Goal: Navigation & Orientation: Find specific page/section

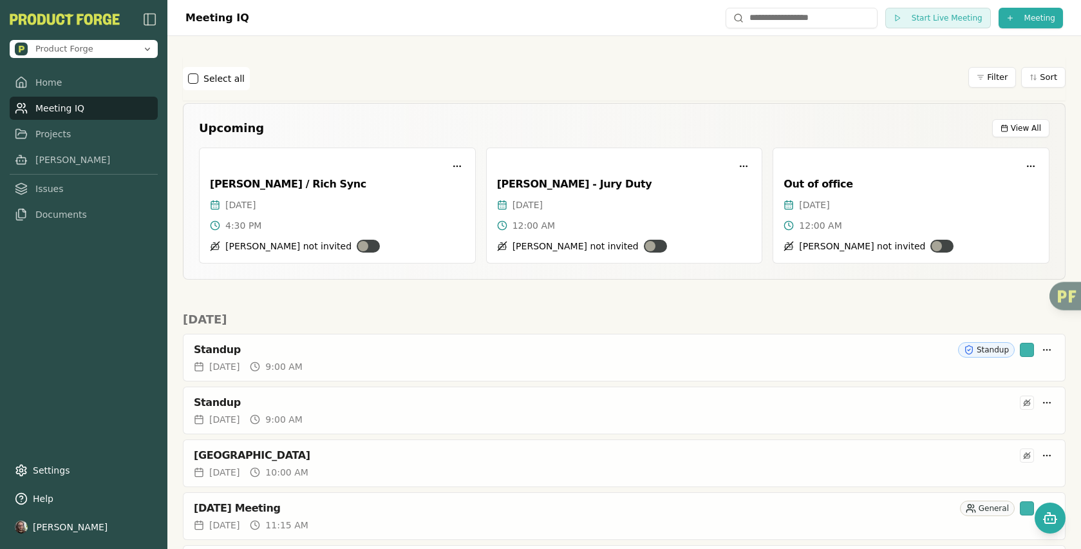
scroll to position [108, 0]
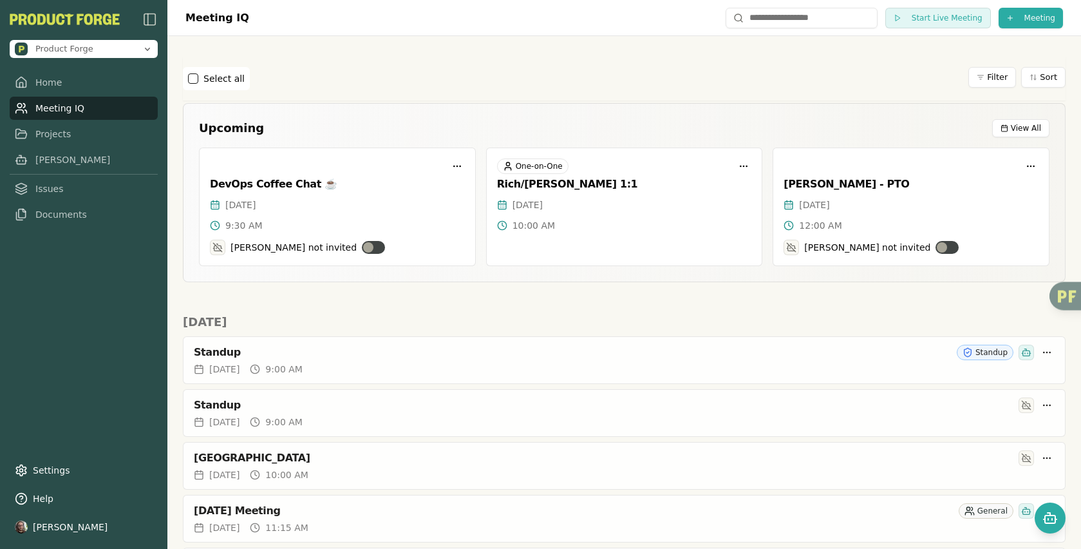
click at [76, 139] on link "Projects" at bounding box center [84, 133] width 148 height 23
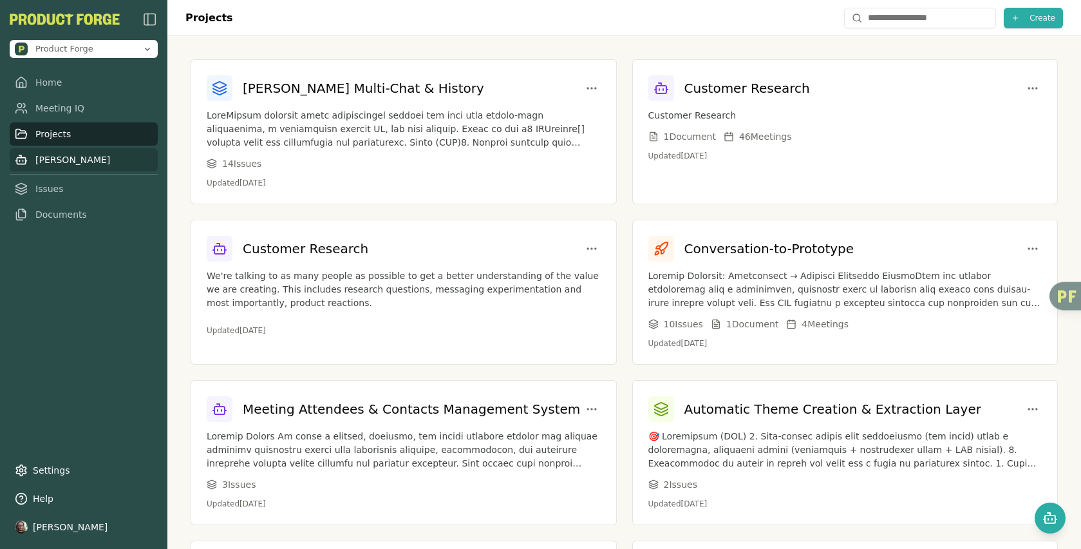
click at [65, 167] on link "[PERSON_NAME]" at bounding box center [84, 159] width 148 height 23
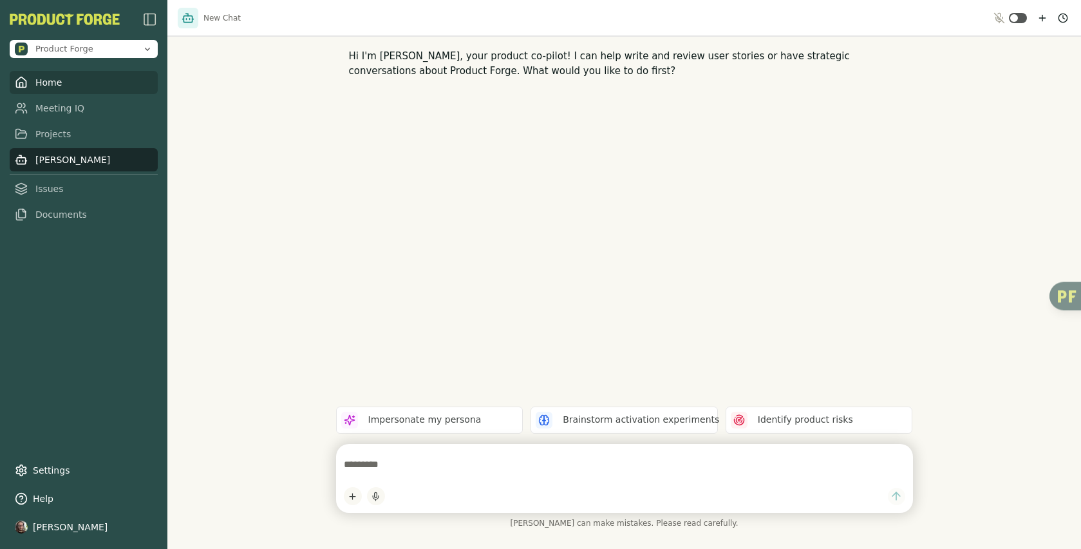
click at [64, 78] on link "Home" at bounding box center [84, 82] width 148 height 23
